Goal: Navigation & Orientation: Find specific page/section

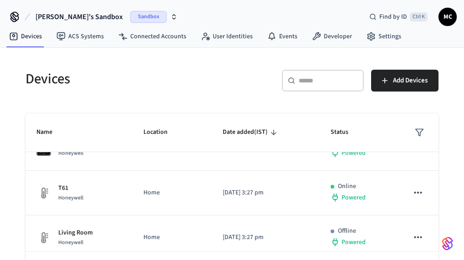
click at [138, 18] on span "Sandbox" at bounding box center [148, 17] width 36 height 12
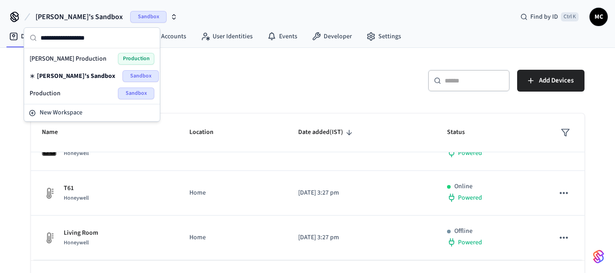
click at [47, 96] on span "Production" at bounding box center [45, 93] width 31 height 9
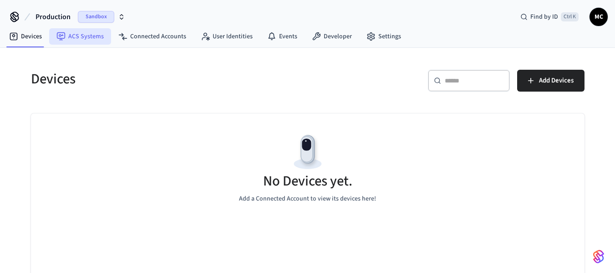
click at [91, 38] on link "ACS Systems" at bounding box center [80, 36] width 62 height 16
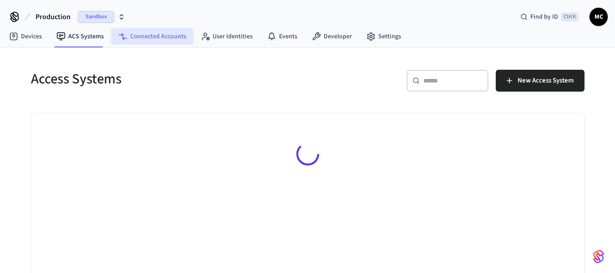
click at [141, 34] on link "Connected Accounts" at bounding box center [152, 36] width 82 height 16
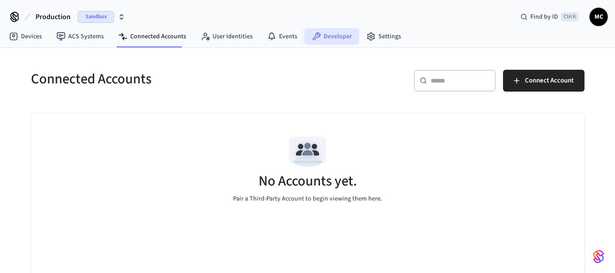
click at [322, 34] on link "Developer" at bounding box center [332, 36] width 55 height 16
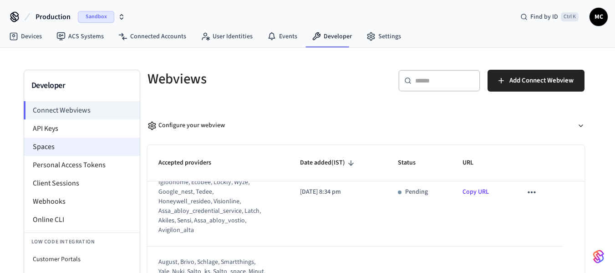
scroll to position [46, 0]
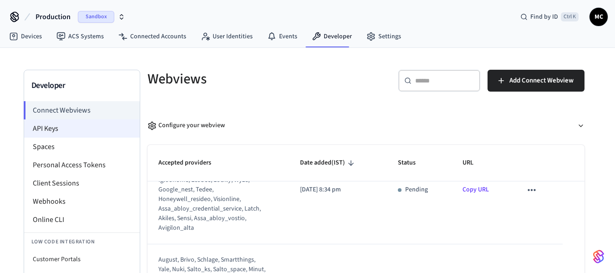
click at [70, 135] on li "API Keys" at bounding box center [82, 128] width 116 height 18
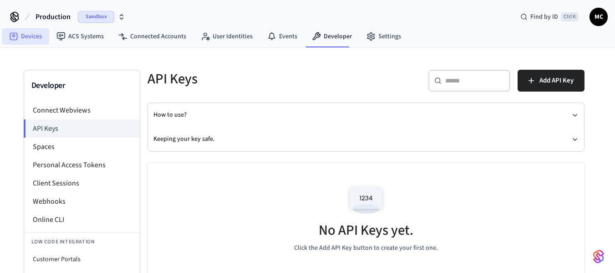
click at [31, 43] on link "Devices" at bounding box center [25, 36] width 47 height 16
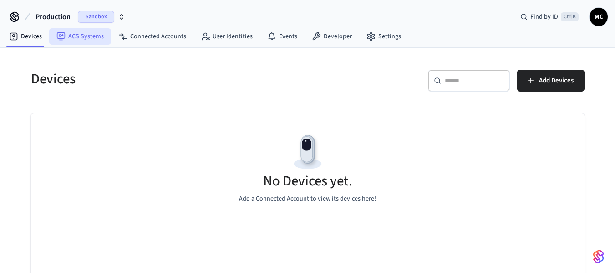
click at [71, 38] on link "ACS Systems" at bounding box center [80, 36] width 62 height 16
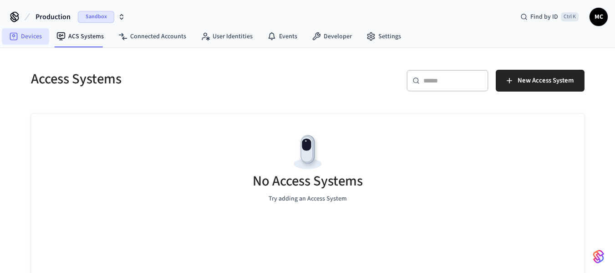
click at [22, 37] on link "Devices" at bounding box center [25, 36] width 47 height 16
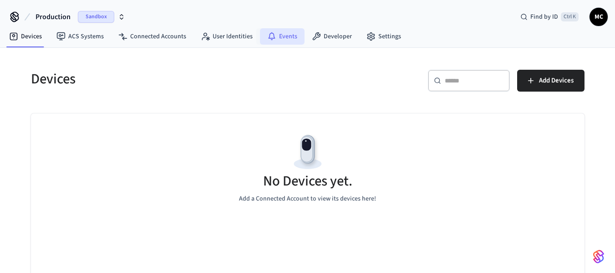
drag, startPoint x: 283, startPoint y: 38, endPoint x: 289, endPoint y: 38, distance: 6.8
click at [283, 38] on link "Events" at bounding box center [282, 36] width 45 height 16
click at [327, 38] on link "Developer" at bounding box center [332, 36] width 55 height 16
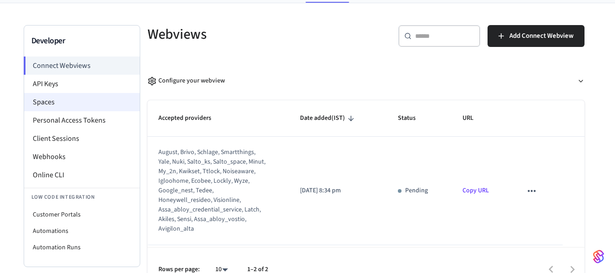
scroll to position [46, 0]
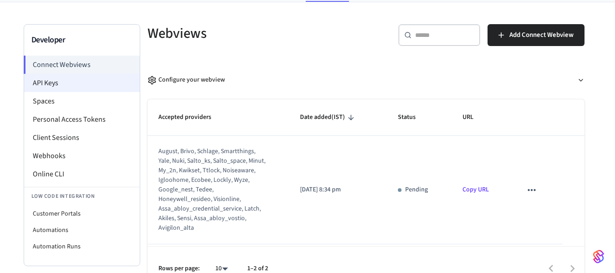
click at [83, 88] on li "API Keys" at bounding box center [82, 83] width 116 height 18
